Goal: Information Seeking & Learning: Check status

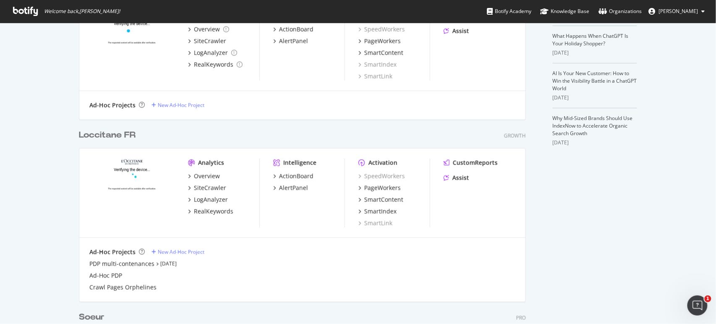
scroll to position [248, 0]
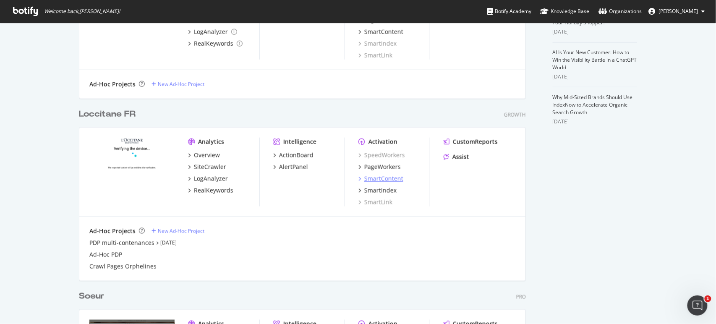
click at [383, 178] on div "SmartContent" at bounding box center [383, 179] width 39 height 8
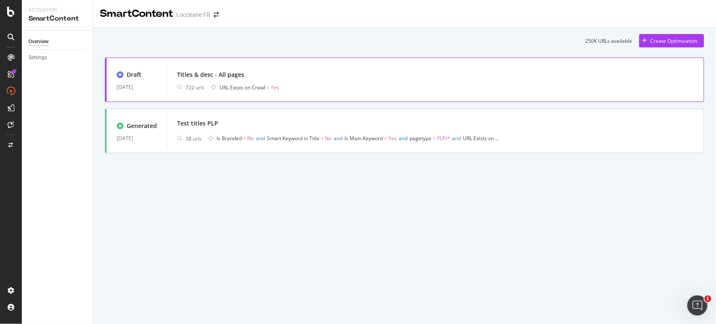
click at [250, 65] on div "Titles & desc - All pages 722 urls URL Exists on Crawl = Yes" at bounding box center [435, 79] width 537 height 29
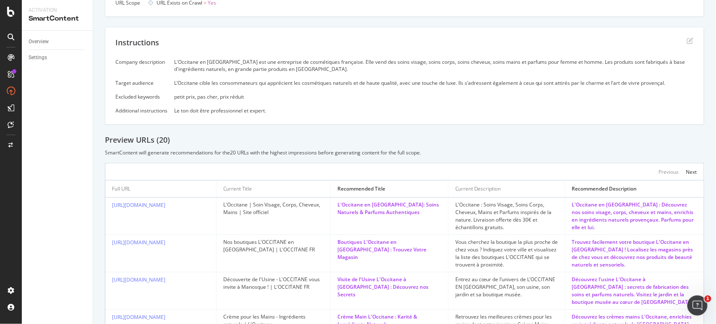
scroll to position [124, 0]
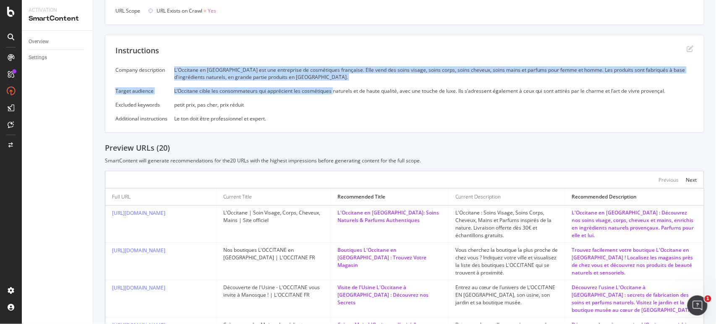
drag, startPoint x: 174, startPoint y: 69, endPoint x: 334, endPoint y: 90, distance: 161.6
click at [334, 90] on div "Company description L'Occitane en [GEOGRAPHIC_DATA] est une entreprise de cosmé…" at bounding box center [404, 94] width 578 height 56
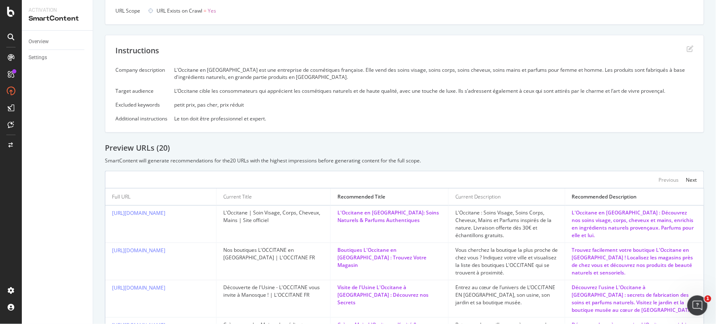
click at [301, 109] on div "Company description L'Occitane en [GEOGRAPHIC_DATA] est une entreprise de cosmé…" at bounding box center [404, 94] width 578 height 56
drag, startPoint x: 175, startPoint y: 104, endPoint x: 257, endPoint y: 105, distance: 82.2
click at [257, 105] on div "Company description L'Occitane en [GEOGRAPHIC_DATA] est une entreprise de cosmé…" at bounding box center [404, 94] width 578 height 56
click at [257, 105] on div "petit prix, pas cher, prix réduit" at bounding box center [433, 104] width 519 height 7
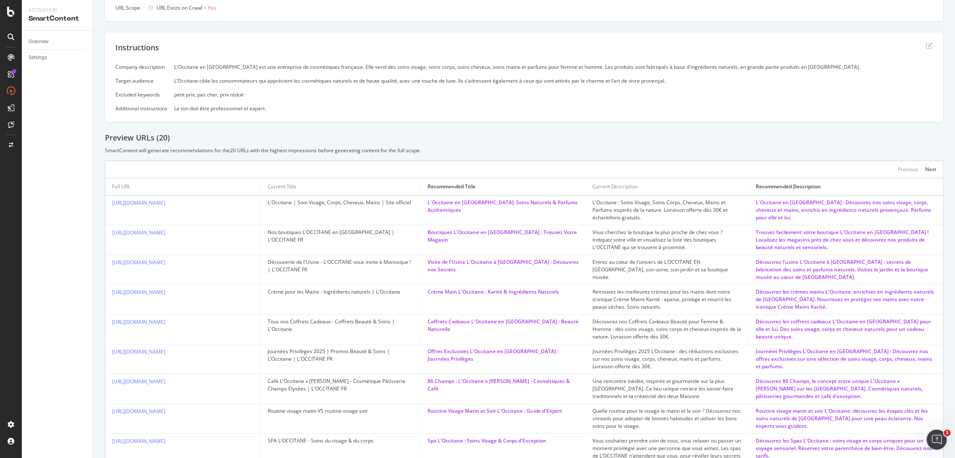
scroll to position [82, 0]
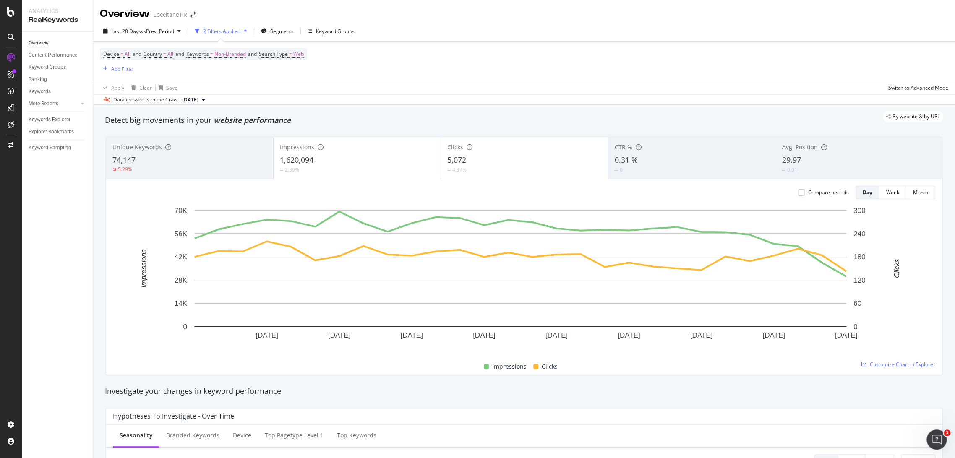
click at [537, 157] on div "5,072" at bounding box center [524, 160] width 154 height 11
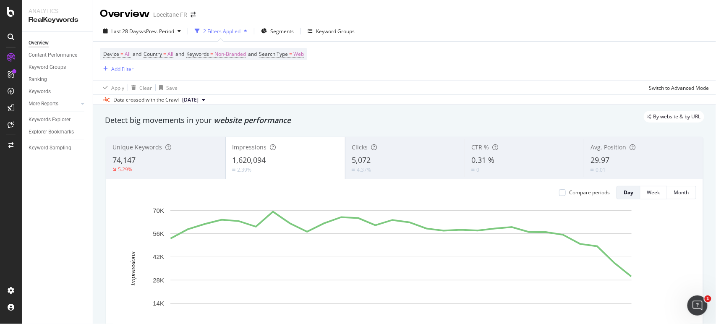
click at [110, 23] on div "Last 28 Days vs Prev. Period 2 Filters Applied Segments Keyword Groups Device =…" at bounding box center [404, 63] width 623 height 84
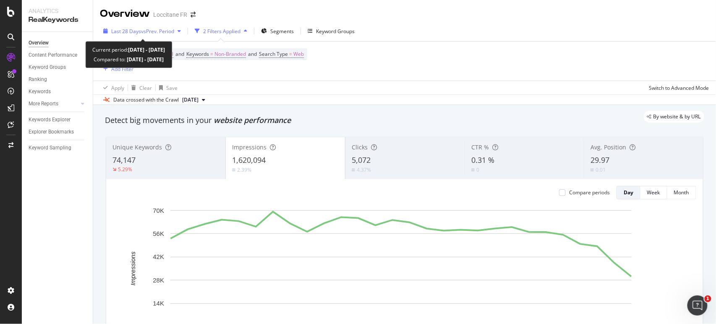
click at [114, 25] on div "Last 28 Days vs Prev. Period" at bounding box center [142, 31] width 84 height 13
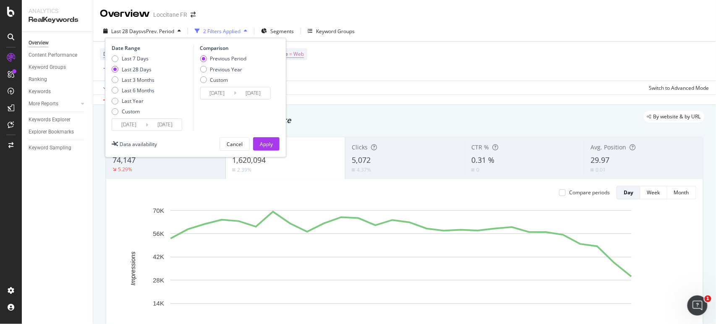
click at [136, 123] on input "2025/08/17" at bounding box center [129, 125] width 34 height 12
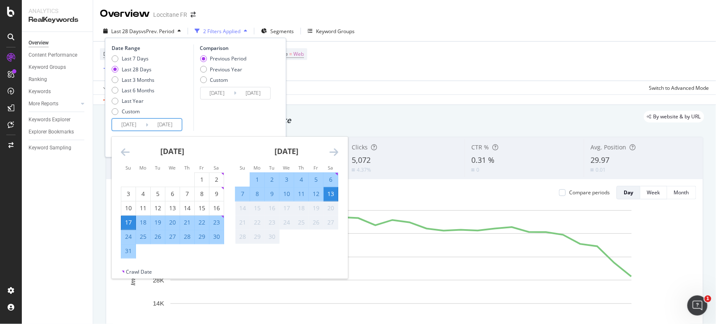
click at [298, 190] on div "11" at bounding box center [301, 194] width 14 height 8
type input "2025/09/11"
type input "2025/09/08"
type input "2025/09/10"
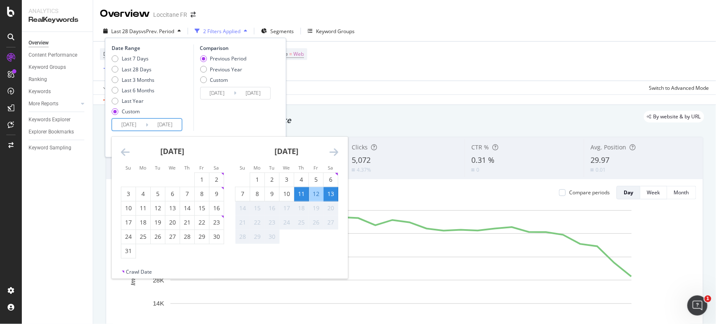
click at [258, 108] on div "Comparison Previous Period Previous Year Custom 2025/09/08 Navigate forward to …" at bounding box center [233, 87] width 80 height 86
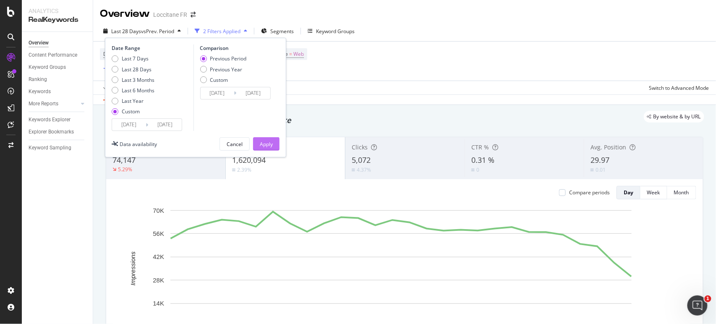
click at [272, 144] on div "Apply" at bounding box center [266, 144] width 13 height 7
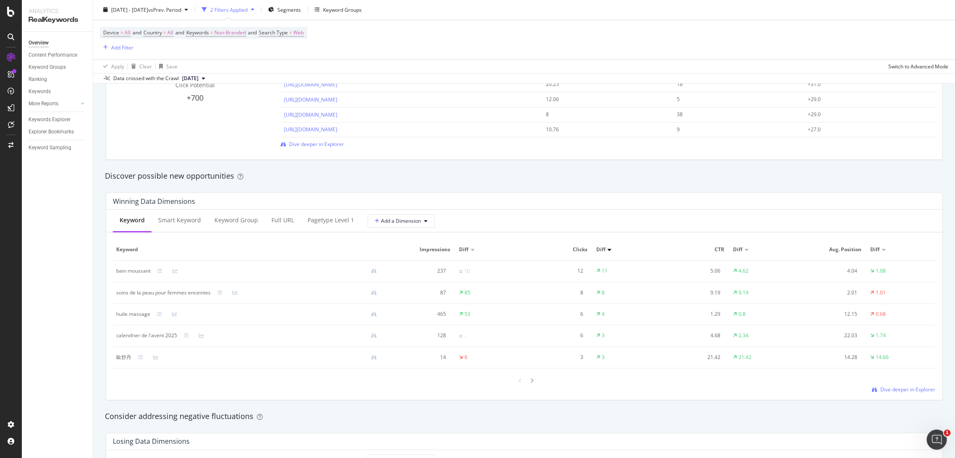
scroll to position [708, 0]
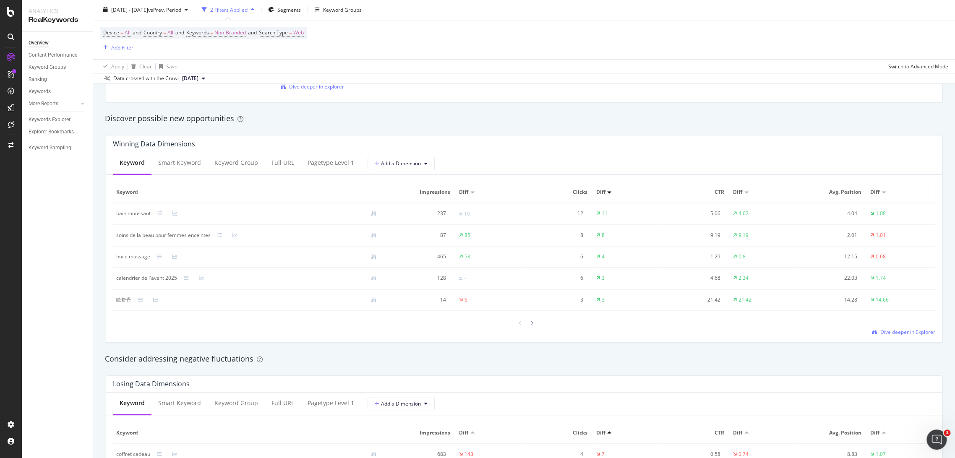
click at [467, 191] on div "Diff" at bounding box center [464, 192] width 11 height 8
click at [470, 191] on div at bounding box center [472, 192] width 4 height 2
click at [470, 192] on div at bounding box center [472, 192] width 4 height 2
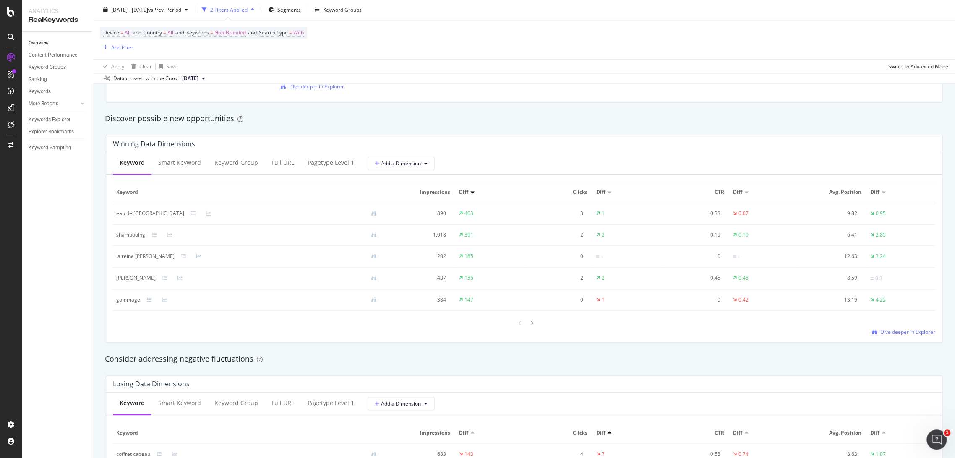
click at [438, 194] on span "Impressions" at bounding box center [420, 192] width 60 height 8
click at [471, 191] on div "Diff" at bounding box center [490, 192] width 62 height 8
click at [470, 191] on div at bounding box center [472, 192] width 4 height 3
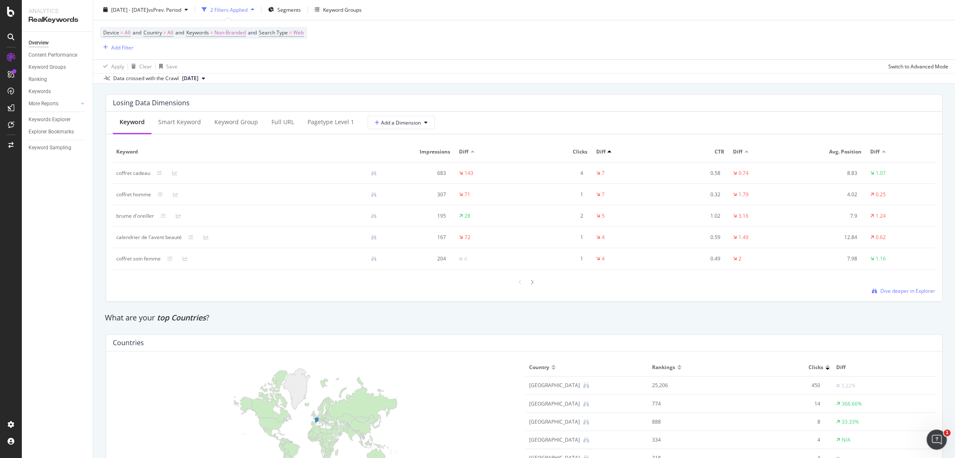
click at [470, 151] on div at bounding box center [472, 151] width 4 height 2
drag, startPoint x: 446, startPoint y: 217, endPoint x: 420, endPoint y: 218, distance: 25.6
click at [420, 218] on td "1,303" at bounding box center [421, 217] width 68 height 22
click at [420, 217] on div "1,303" at bounding box center [418, 216] width 56 height 8
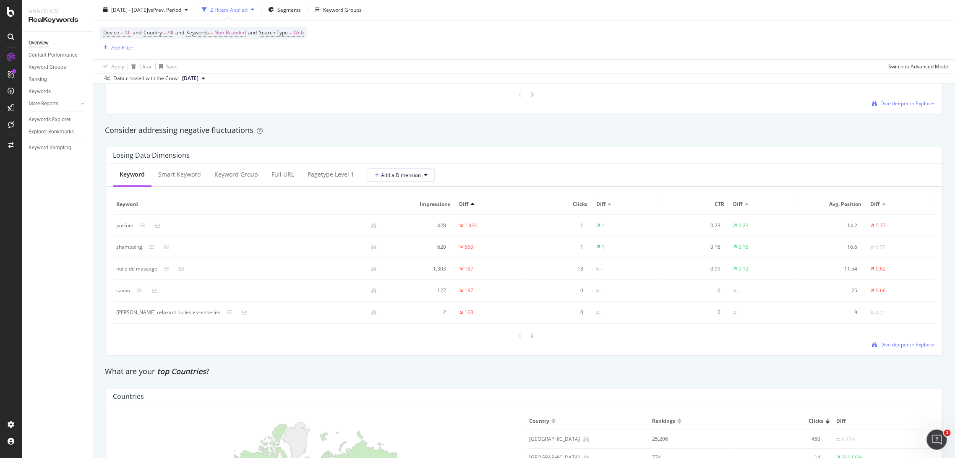
scroll to position [930, 0]
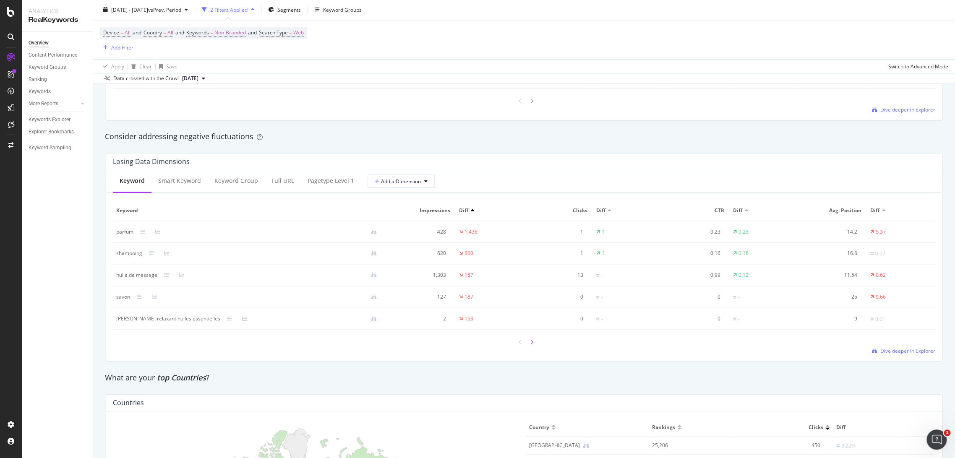
click at [530, 344] on div at bounding box center [532, 341] width 8 height 11
click at [519, 341] on icon at bounding box center [520, 342] width 3 height 5
click at [285, 185] on div "Full URL" at bounding box center [282, 181] width 23 height 8
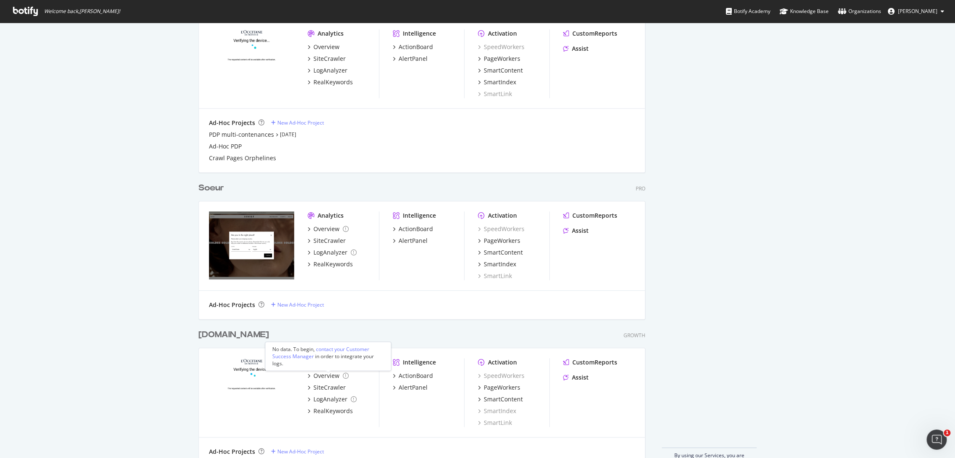
scroll to position [377, 0]
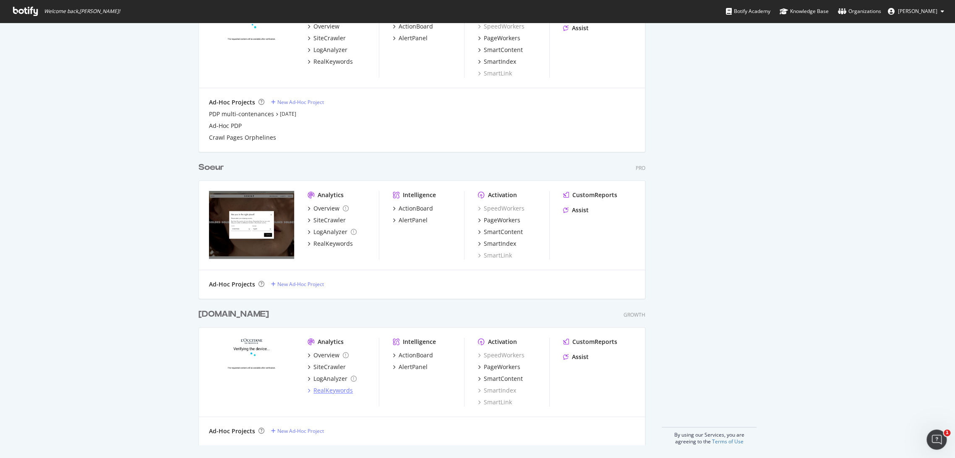
click at [328, 388] on div "RealKeywords" at bounding box center [332, 390] width 39 height 8
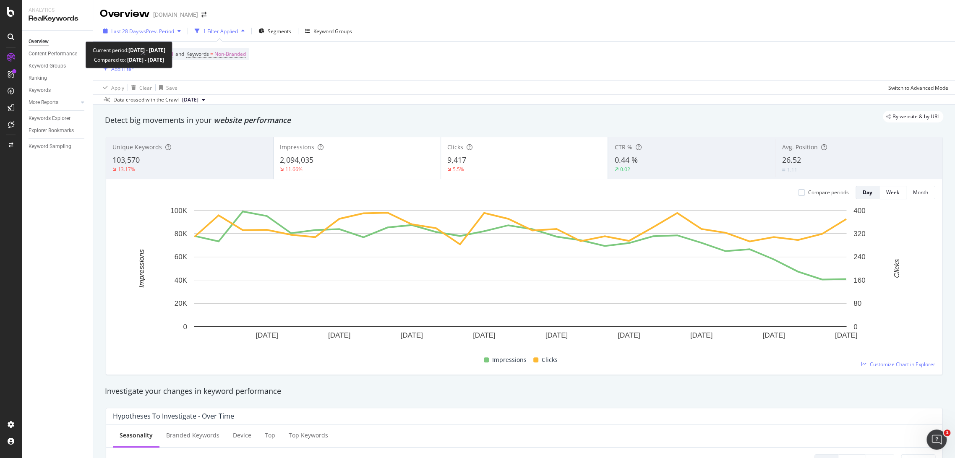
click at [167, 29] on span "vs Prev. Period" at bounding box center [157, 31] width 33 height 7
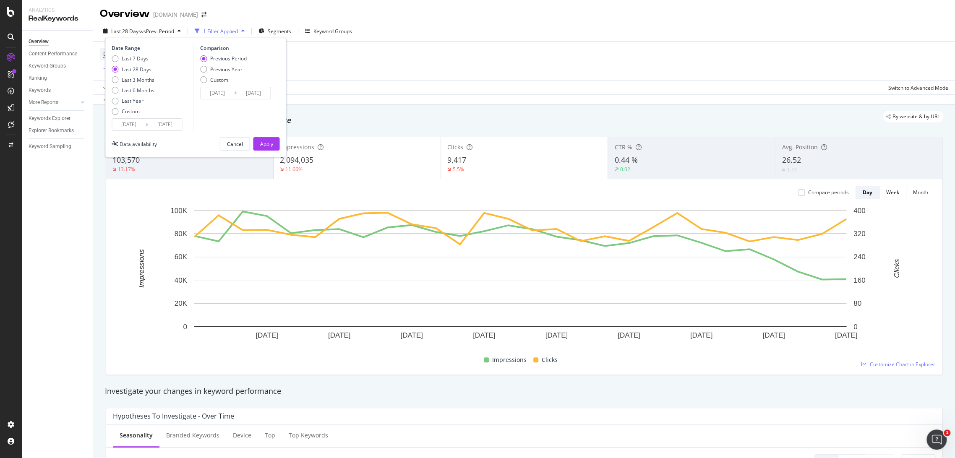
click at [137, 126] on input "2025/08/18" at bounding box center [129, 125] width 34 height 12
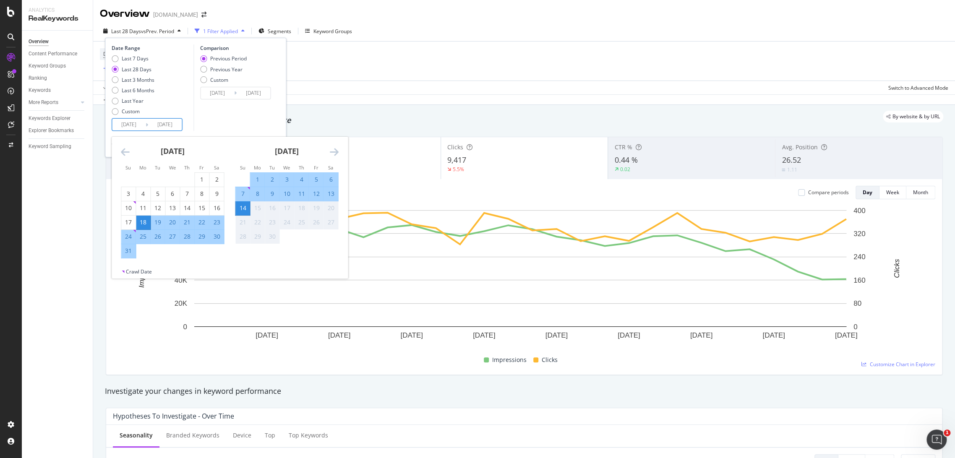
click at [306, 193] on div "11" at bounding box center [301, 194] width 14 height 8
type input "2025/09/11"
type input "2025/09/07"
type input "2025/09/10"
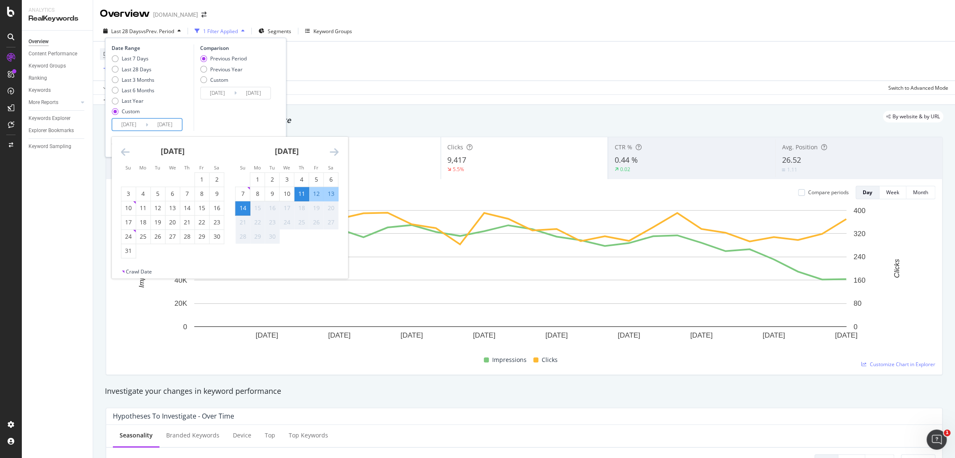
click at [331, 194] on div "13" at bounding box center [330, 194] width 14 height 8
type input "2025/09/13"
type input "2025/09/08"
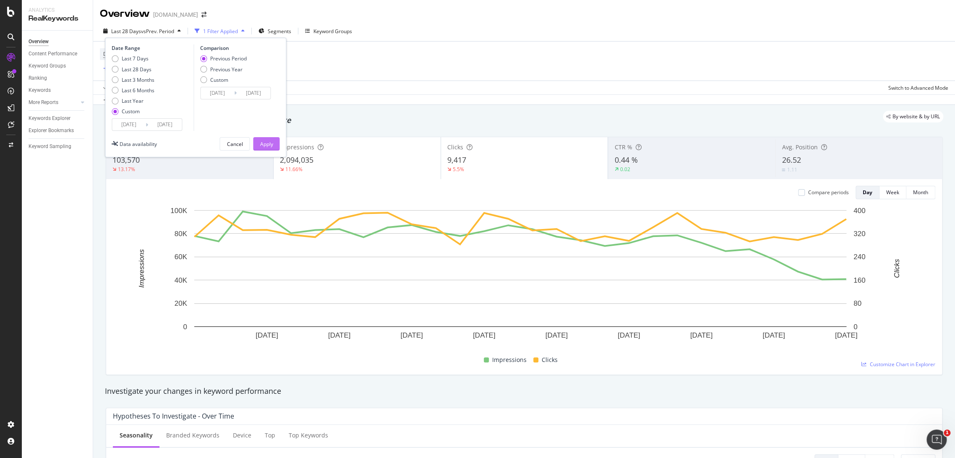
click at [270, 143] on div "Apply" at bounding box center [266, 144] width 13 height 7
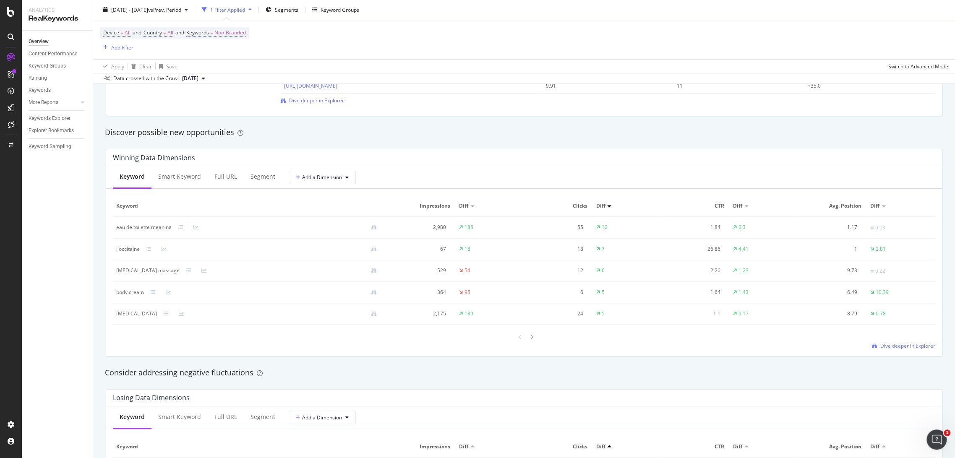
scroll to position [732, 0]
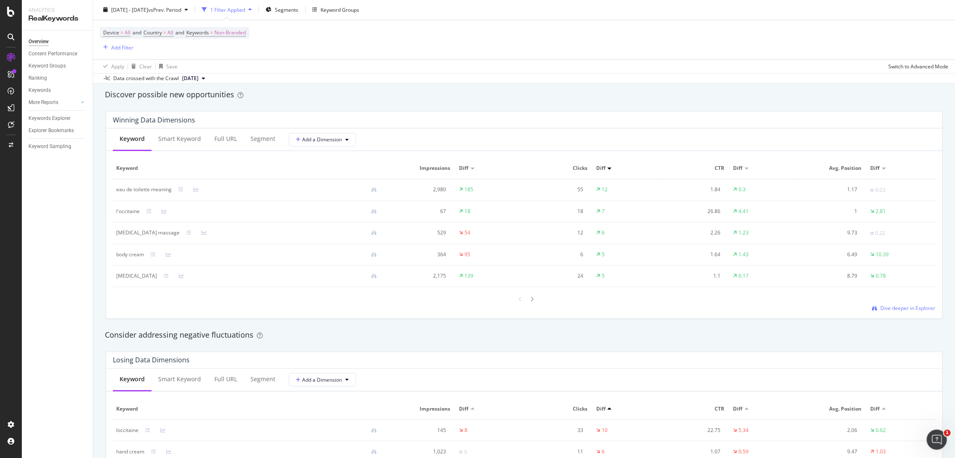
click at [470, 167] on div at bounding box center [472, 168] width 4 height 2
click at [467, 169] on div "Diff" at bounding box center [464, 168] width 11 height 8
click at [470, 169] on div at bounding box center [472, 168] width 4 height 2
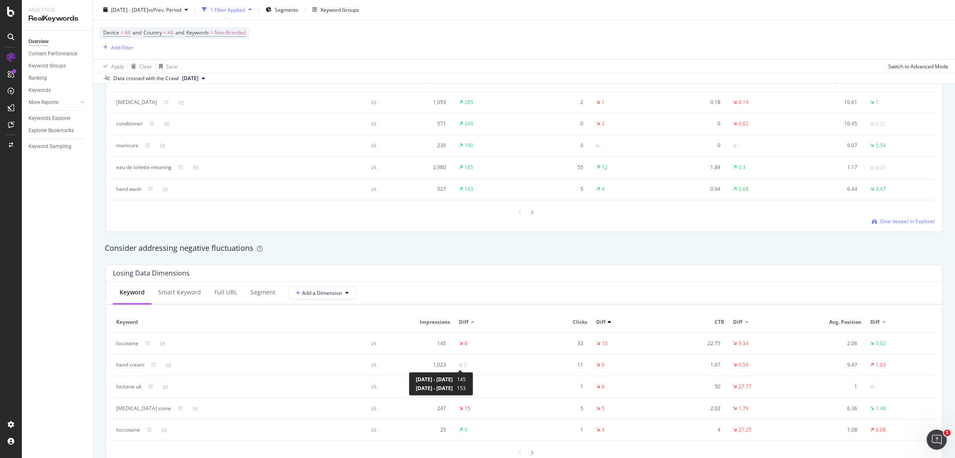
scroll to position [856, 0]
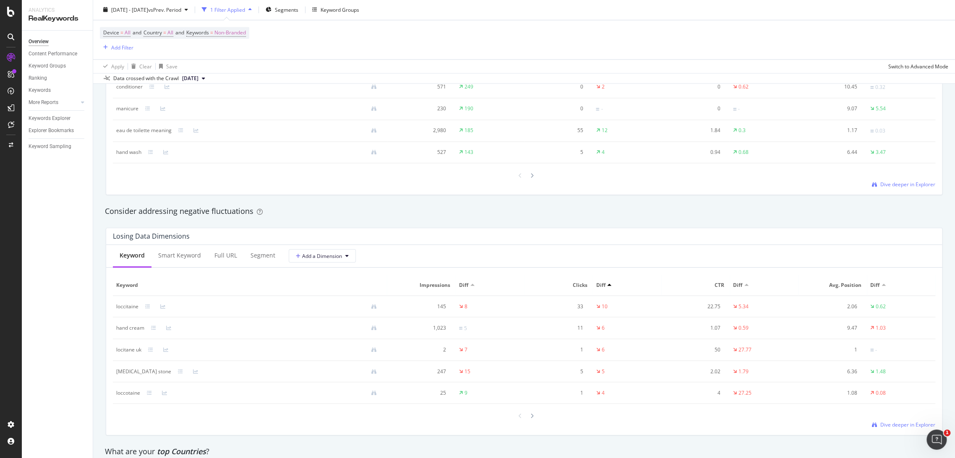
click at [470, 286] on div at bounding box center [472, 285] width 4 height 2
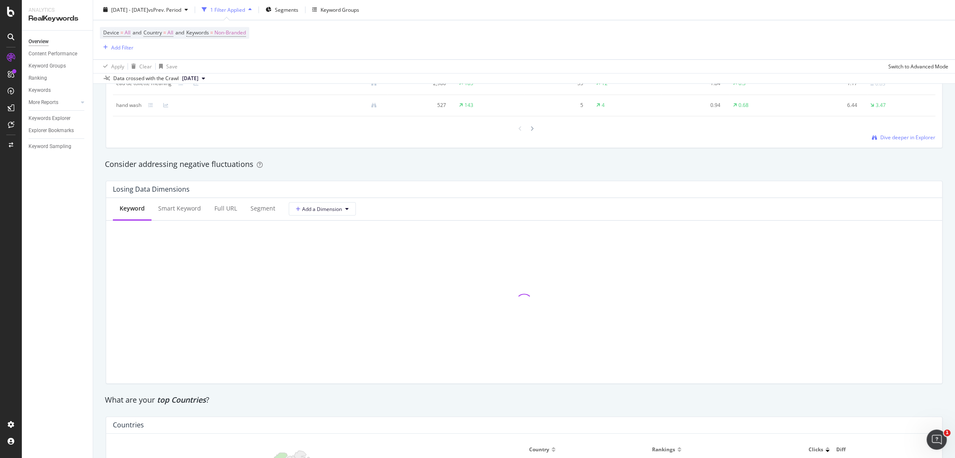
scroll to position [918, 0]
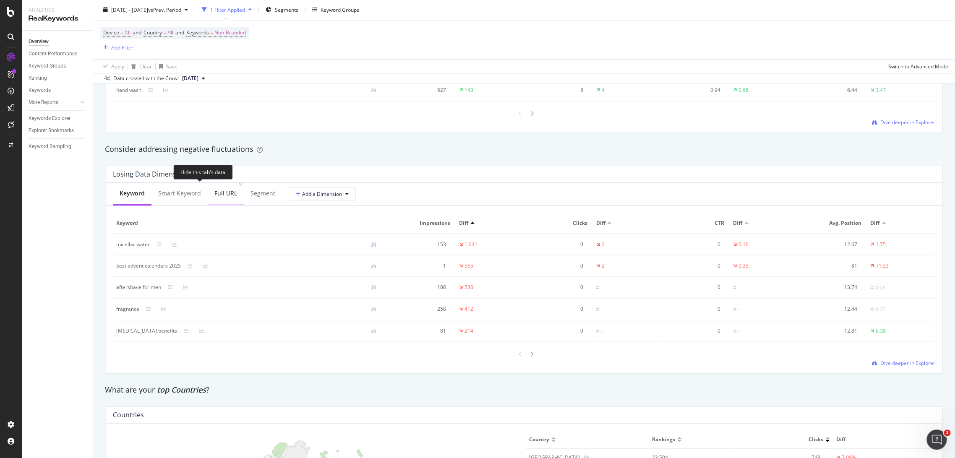
click at [223, 188] on div "Full URL" at bounding box center [226, 194] width 36 height 23
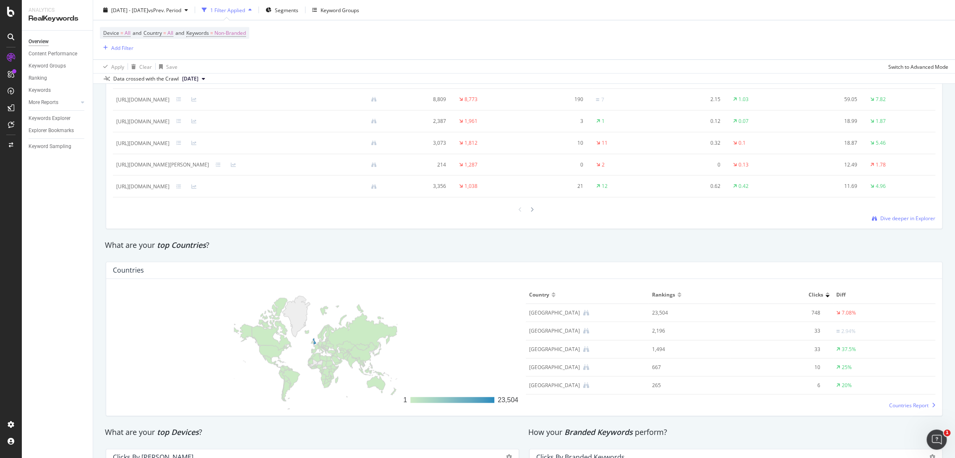
scroll to position [996, 0]
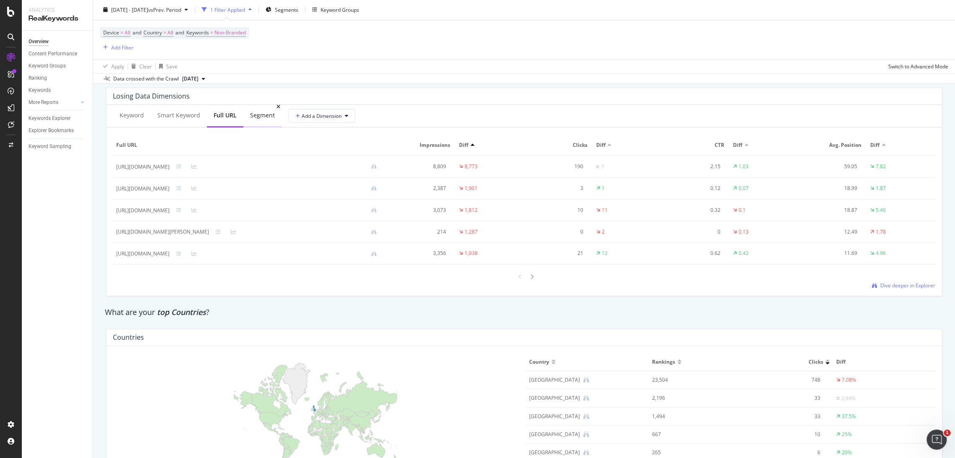
click at [254, 116] on div "Segment" at bounding box center [262, 115] width 25 height 8
click at [245, 118] on div "Segment" at bounding box center [262, 115] width 38 height 23
click at [227, 118] on div "Full URL" at bounding box center [225, 115] width 23 height 8
